Goal: Task Accomplishment & Management: Complete application form

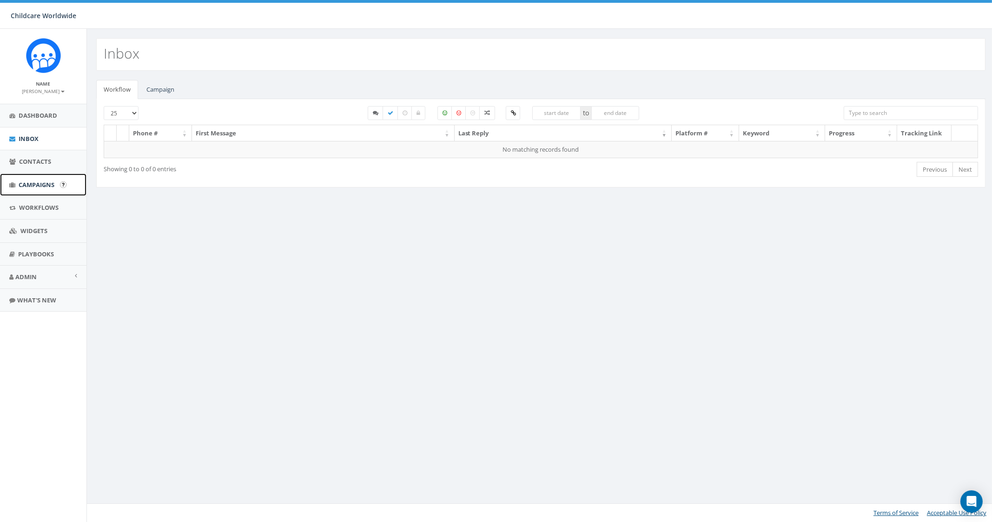
click at [39, 186] on span "Campaigns" at bounding box center [37, 184] width 36 height 8
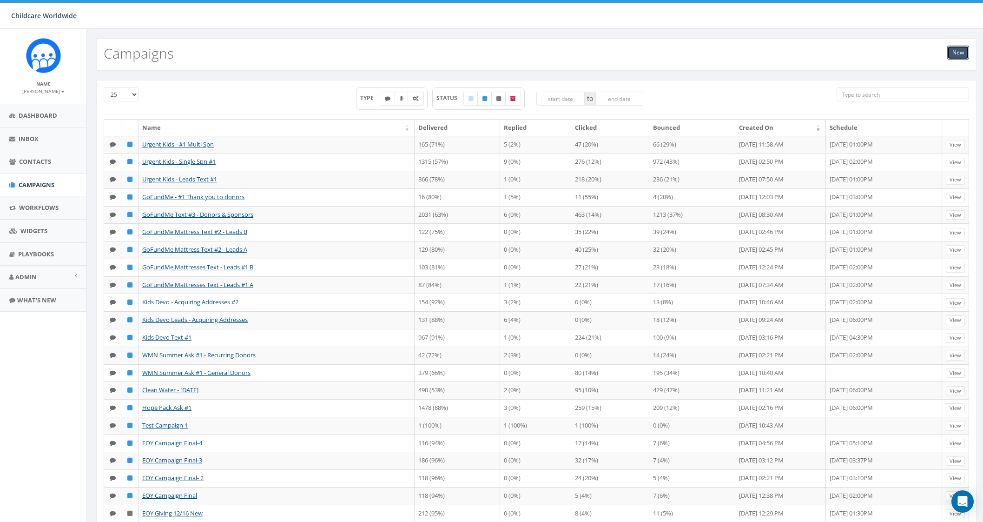
click at [962, 50] on link "New" at bounding box center [958, 53] width 22 height 14
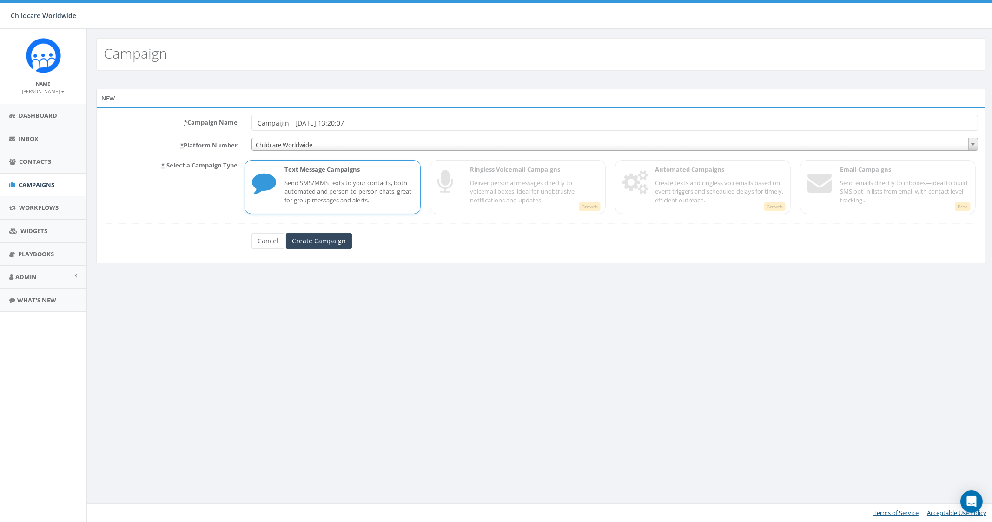
drag, startPoint x: 382, startPoint y: 126, endPoint x: 154, endPoint y: 131, distance: 227.9
click at [155, 131] on form "* Campaign Name Campaign - [DATE] 13:20:07 * Platform Number Childcare Worldwid…" at bounding box center [541, 182] width 875 height 134
type input "Urgent Kids #2 - All Sponsors"
click at [302, 237] on input "Create Campaign" at bounding box center [319, 241] width 66 height 16
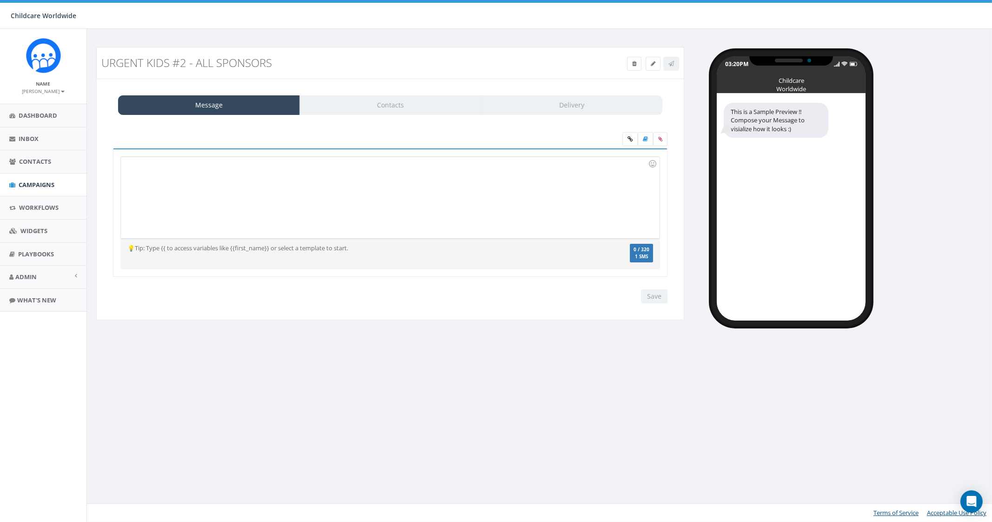
drag, startPoint x: 252, startPoint y: 209, endPoint x: 218, endPoint y: 211, distance: 34.4
click at [252, 209] on div at bounding box center [390, 197] width 538 height 81
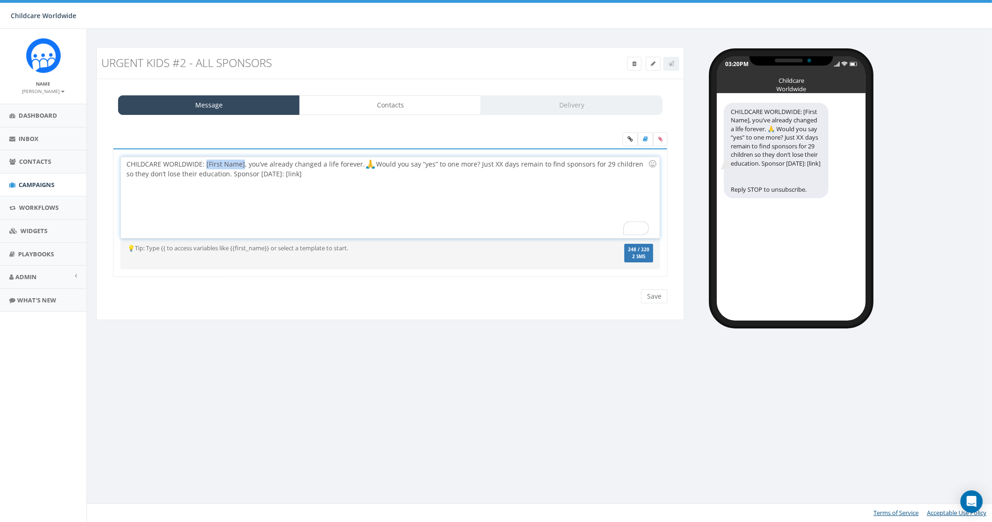
drag, startPoint x: 206, startPoint y: 161, endPoint x: 243, endPoint y: 164, distance: 37.3
click at [243, 164] on div "CHILDCARE WORLDWIDE: [First Name], you’ve already changed a life forever. Would…" at bounding box center [390, 197] width 538 height 81
click at [210, 182] on div "first_name" at bounding box center [199, 177] width 94 height 13
click at [345, 174] on div "CHILDCARE WORLDWIDE: {{first_name}}, you’ve already changed a life forever. 🙏 W…" at bounding box center [390, 197] width 538 height 81
drag, startPoint x: 500, startPoint y: 164, endPoint x: 492, endPoint y: 163, distance: 7.5
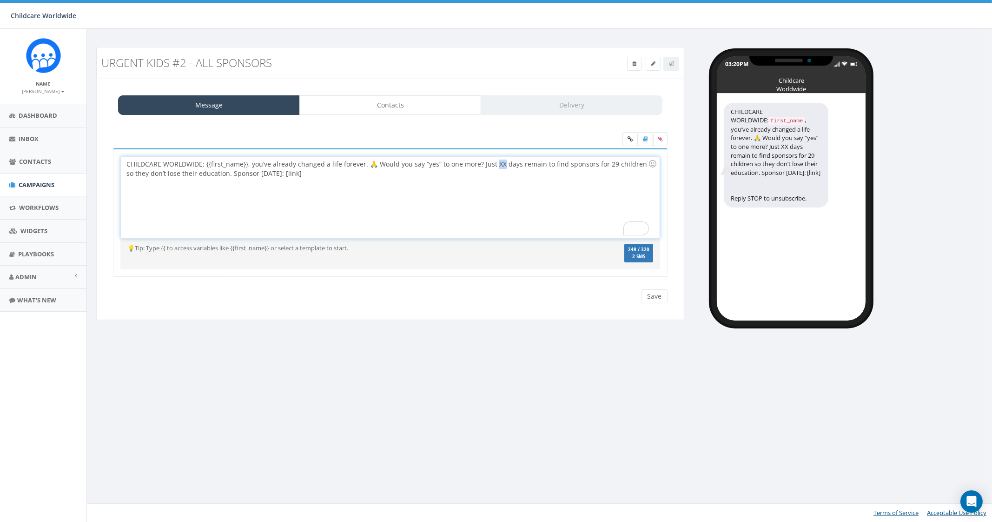
click at [492, 163] on div "CHILDCARE WORLDWIDE: {{first_name}}, you’ve already changed a life forever. 🙏 W…" at bounding box center [390, 197] width 538 height 81
click at [500, 165] on div "CHILDCARE WORLDWIDE: {{first_name}}, you’ve already changed a life forever. Wou…" at bounding box center [390, 197] width 538 height 81
click at [358, 171] on div "CHILDCARE WORLDWIDE: {{first_name}}, you’ve already changed a life forever. Wou…" at bounding box center [390, 197] width 538 height 81
click at [651, 292] on input "Save" at bounding box center [654, 296] width 27 height 14
